Goal: Find specific page/section: Find specific page/section

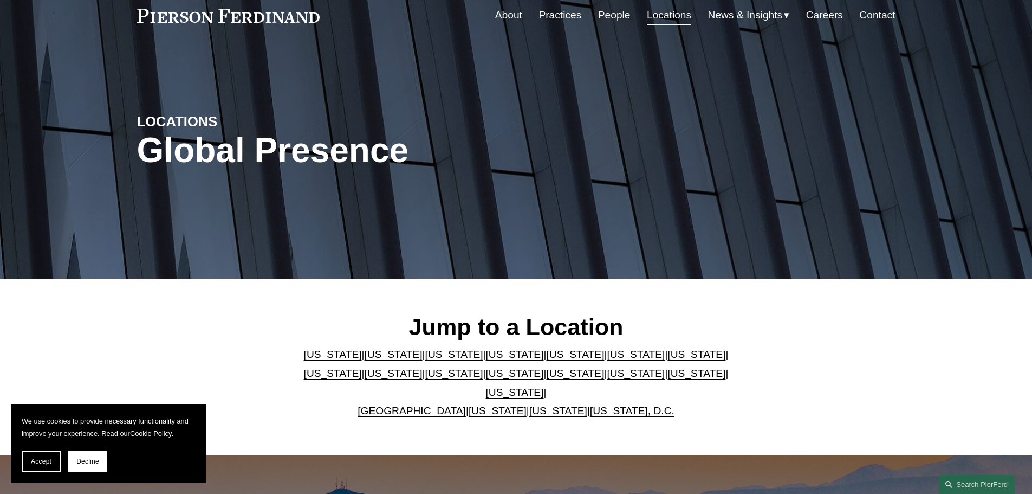
scroll to position [108, 0]
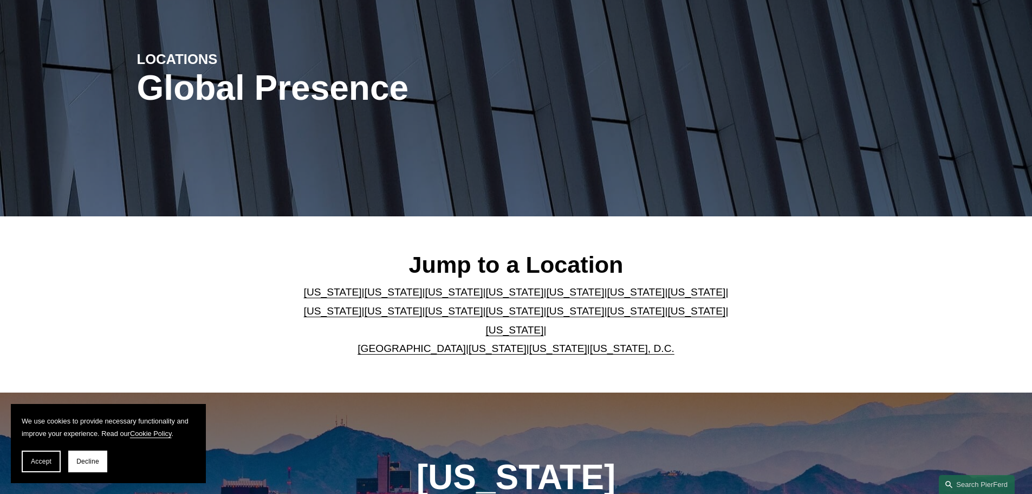
click at [544, 324] on link "[US_STATE]" at bounding box center [515, 329] width 58 height 11
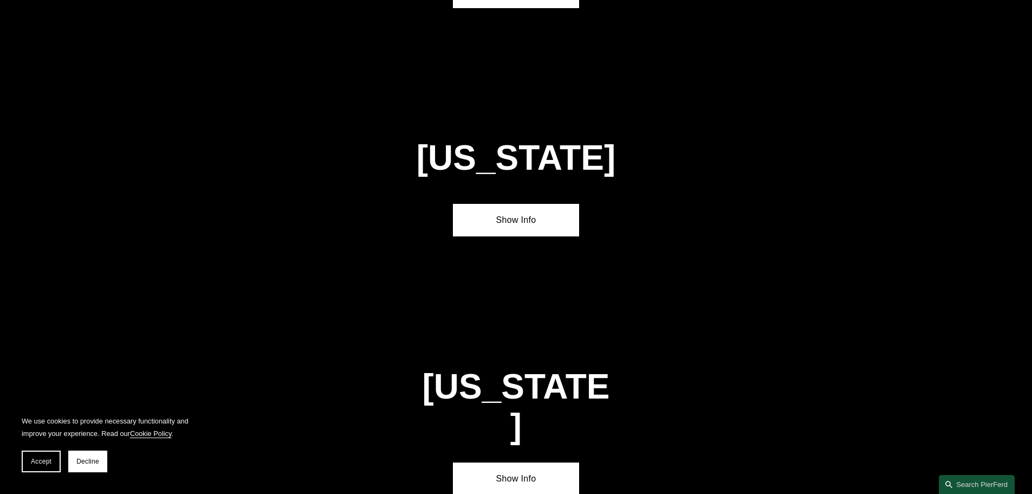
scroll to position [3688, 0]
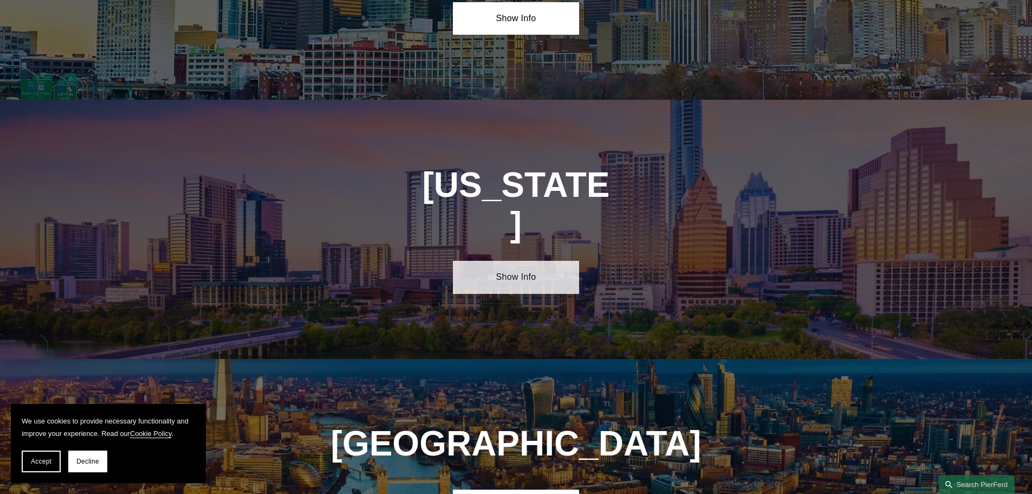
click at [508, 261] on link "Show Info" at bounding box center [516, 277] width 126 height 33
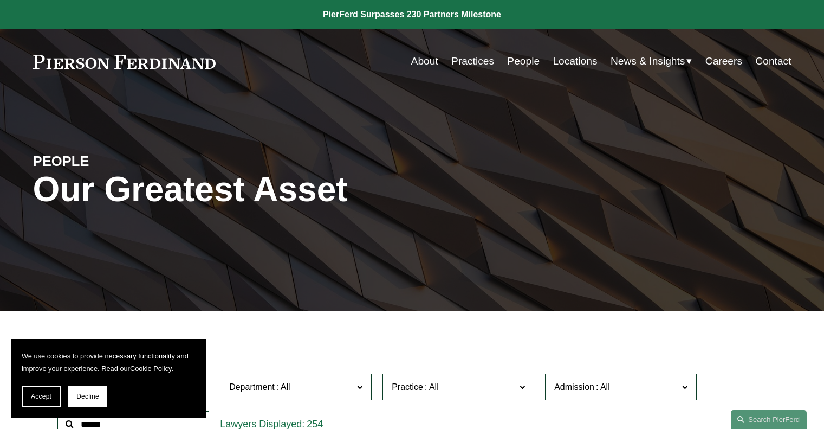
scroll to position [171, 0]
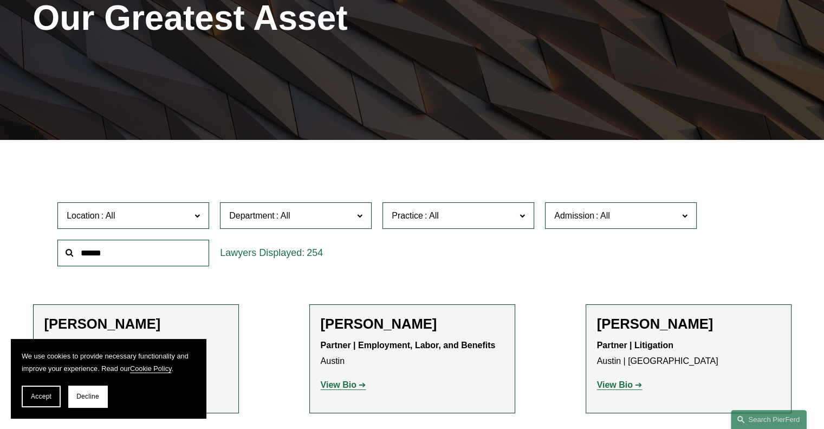
click at [125, 260] on input "text" at bounding box center [133, 253] width 152 height 27
type input "*****"
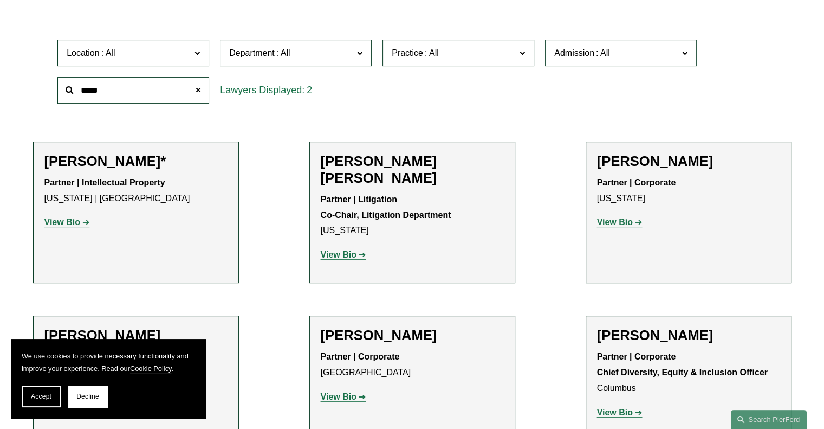
scroll to position [415, 0]
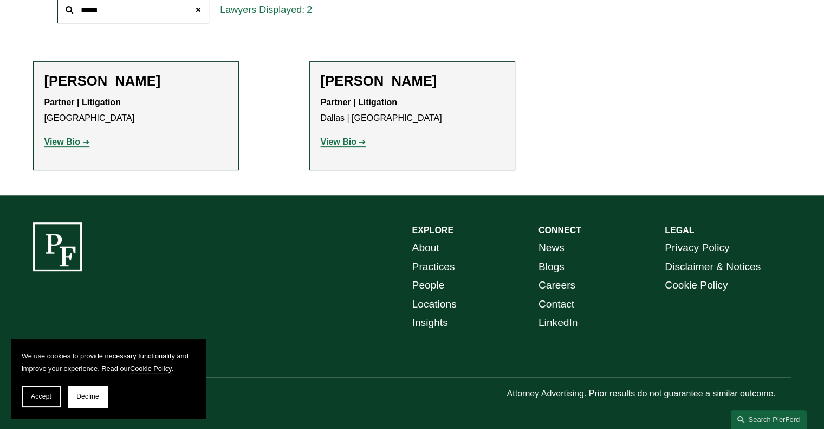
click at [346, 145] on strong "View Bio" at bounding box center [339, 141] width 36 height 9
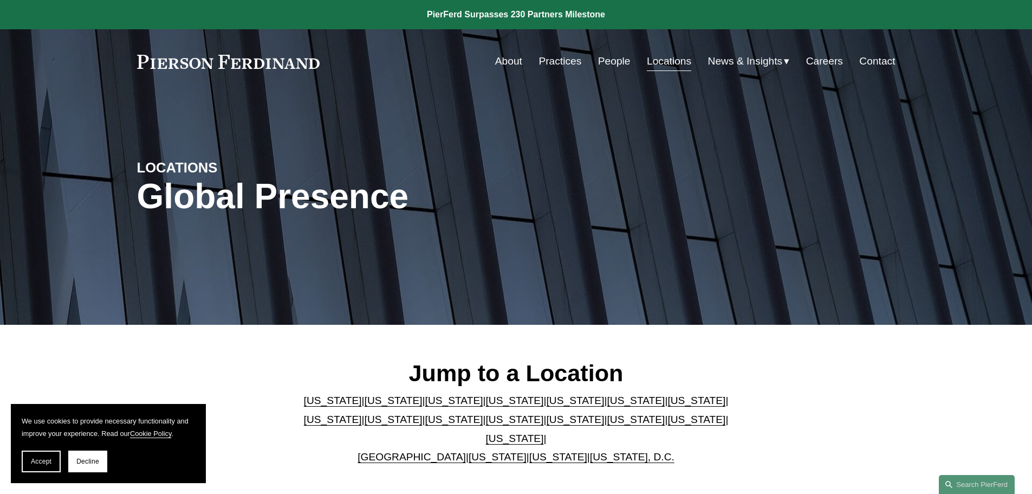
scroll to position [3688, 0]
